Goal: Task Accomplishment & Management: Manage account settings

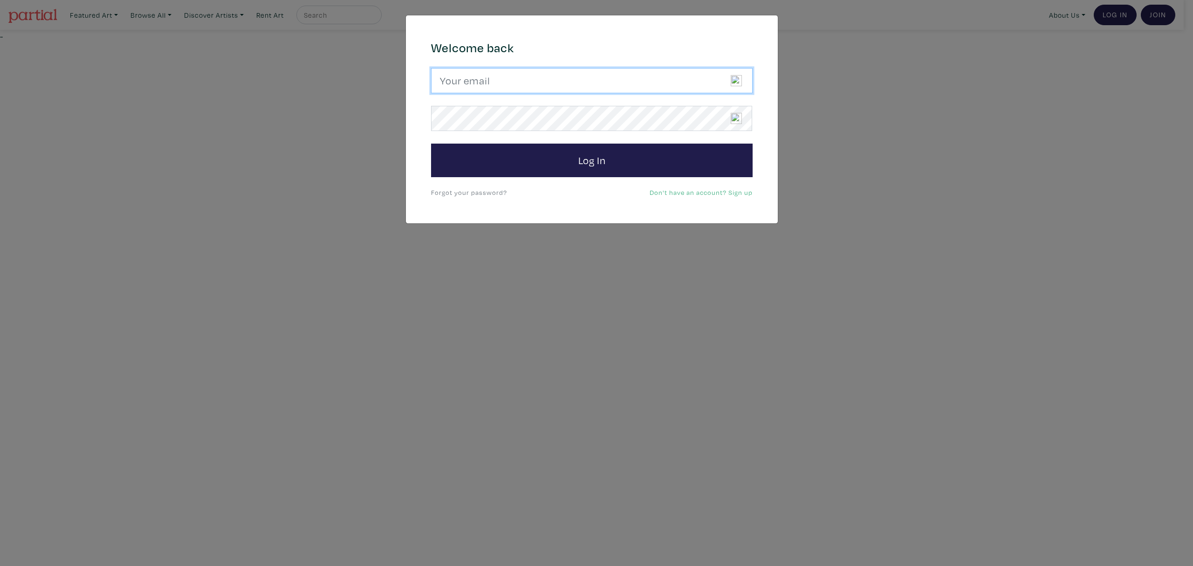
click at [533, 92] on input "email" at bounding box center [591, 80] width 321 height 25
type input "candicegrantart@outlook.com"
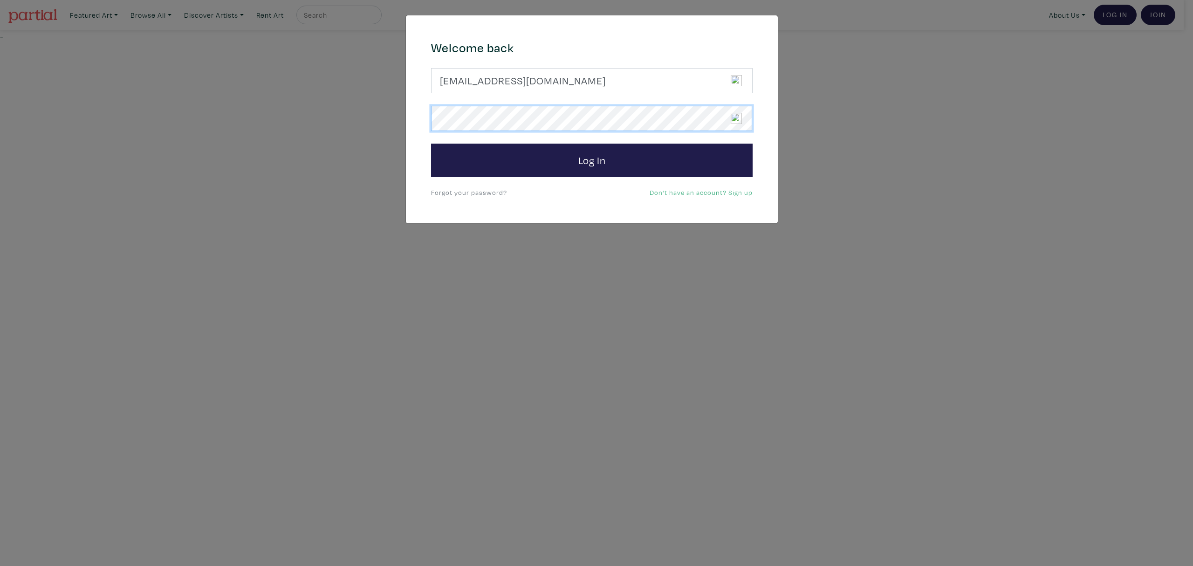
click at [431, 143] on button "Log In" at bounding box center [591, 160] width 321 height 34
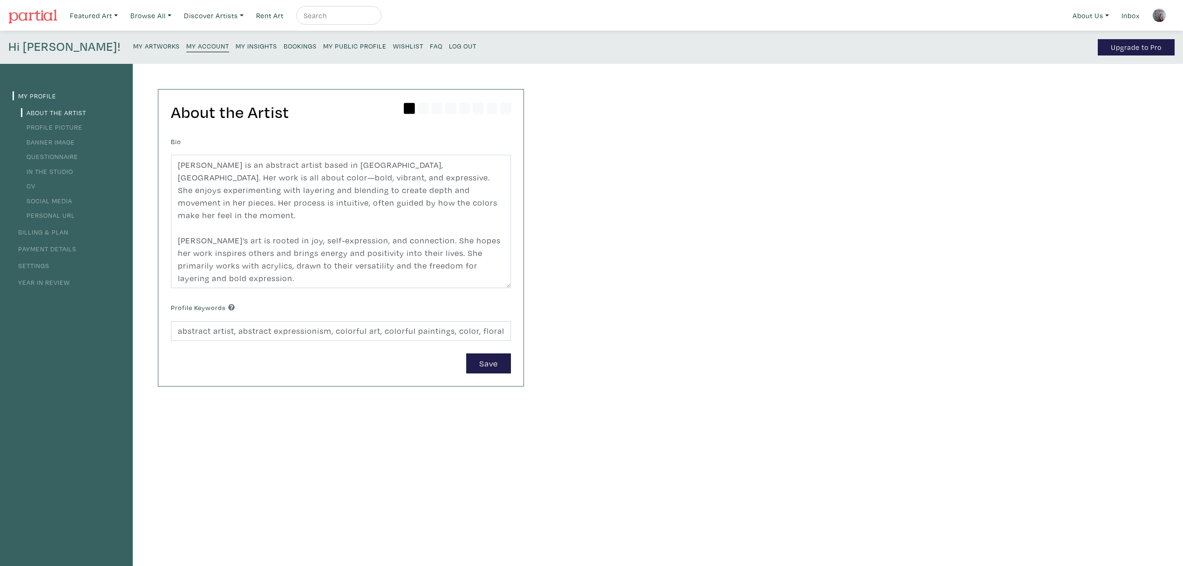
click at [236, 44] on small "My Insights" at bounding box center [256, 45] width 41 height 9
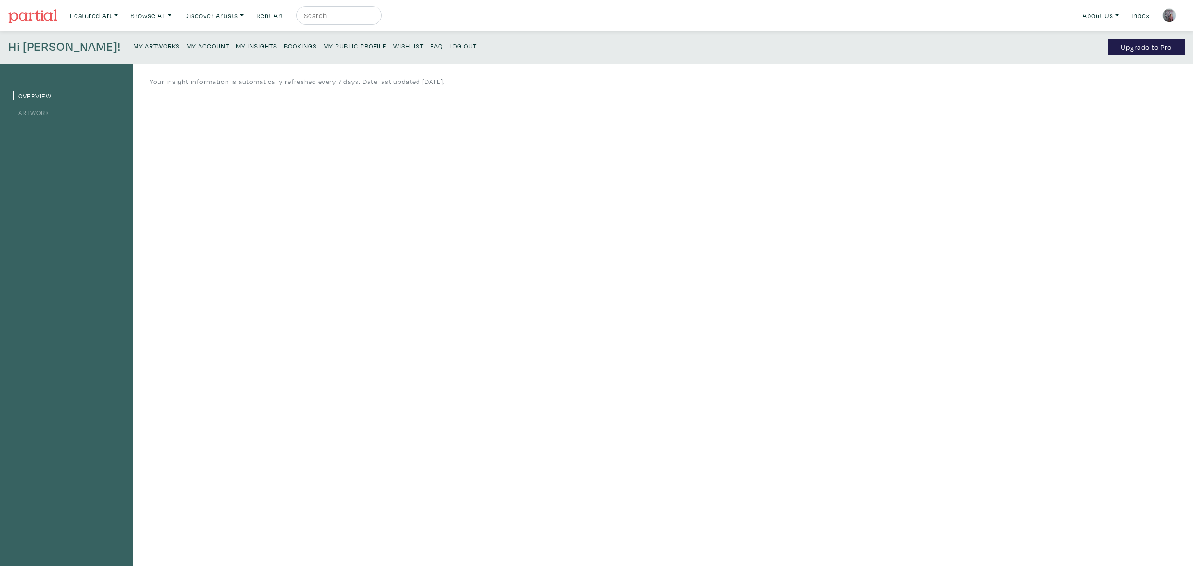
click at [41, 112] on link "Artwork" at bounding box center [31, 112] width 37 height 9
